Goal: Find specific page/section: Find specific page/section

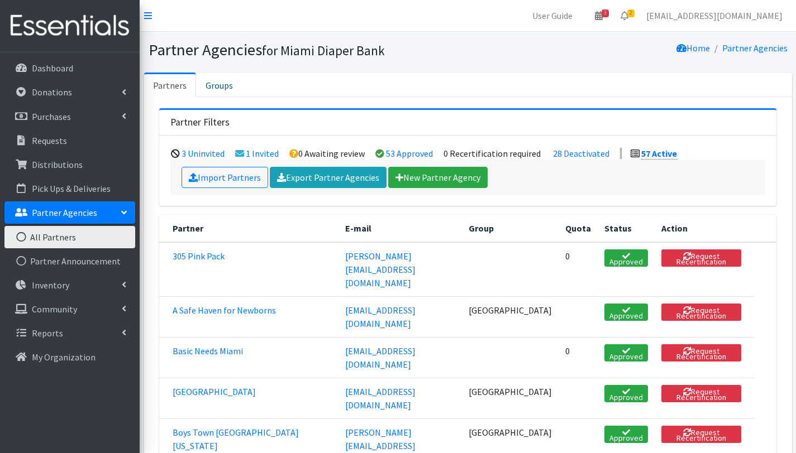
scroll to position [245, 0]
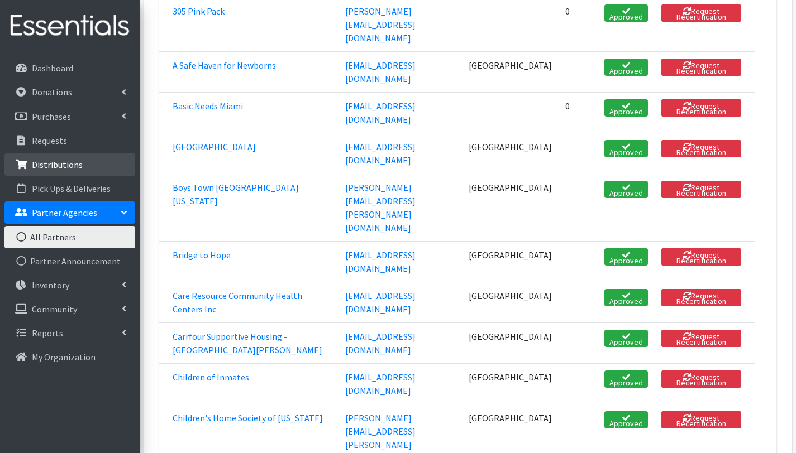
click at [65, 167] on p "Distributions" at bounding box center [57, 164] width 51 height 11
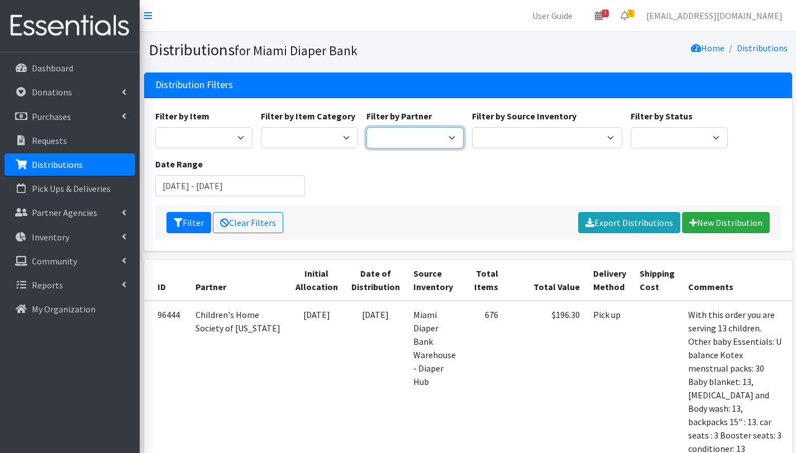
click at [388, 135] on select "305 Pink Pack A Safe Haven for Newborns Basic Needs Miami Belafonte TACOLCY Cen…" at bounding box center [414, 137] width 97 height 21
select select "2799"
click at [366, 127] on select "305 Pink Pack A Safe Haven for Newborns Basic Needs Miami Belafonte TACOLCY Cen…" at bounding box center [414, 137] width 97 height 21
click at [186, 222] on button "Filter" at bounding box center [188, 222] width 45 height 21
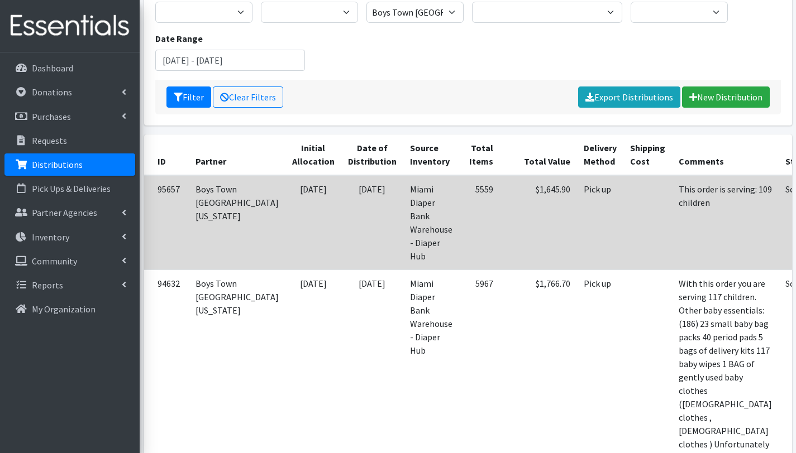
scroll to position [191, 0]
